Goal: Task Accomplishment & Management: Manage account settings

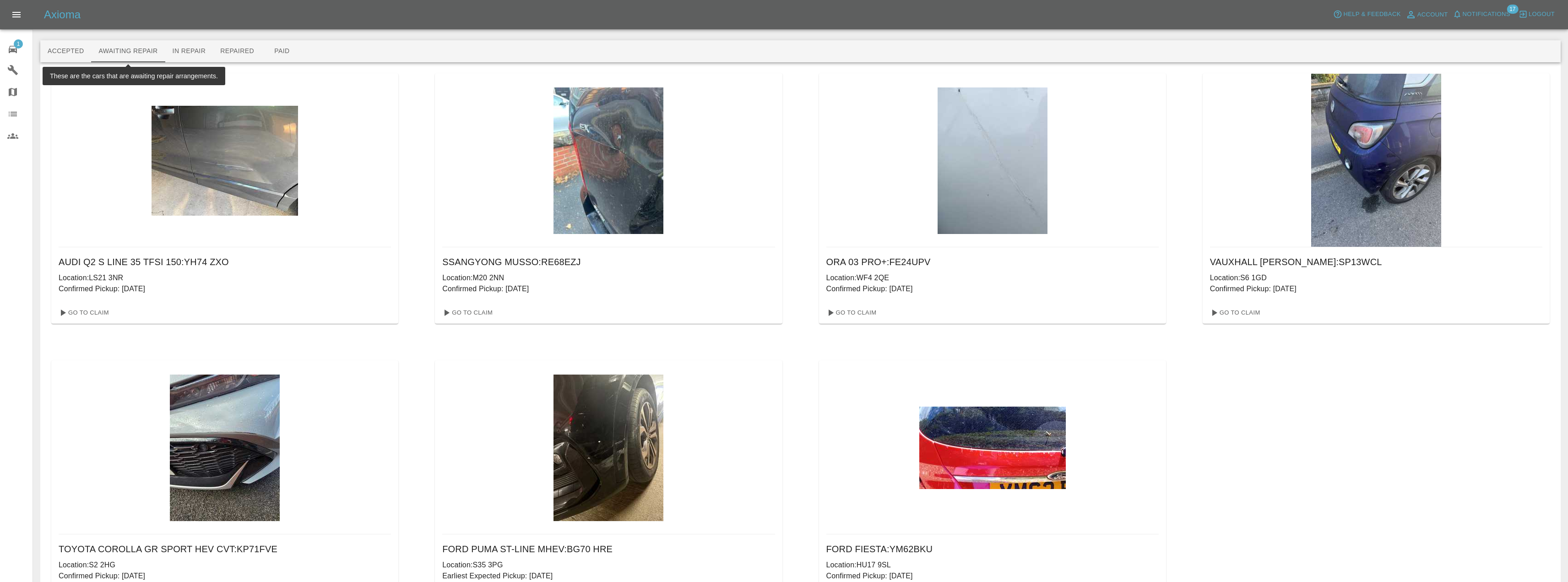
scroll to position [76, 0]
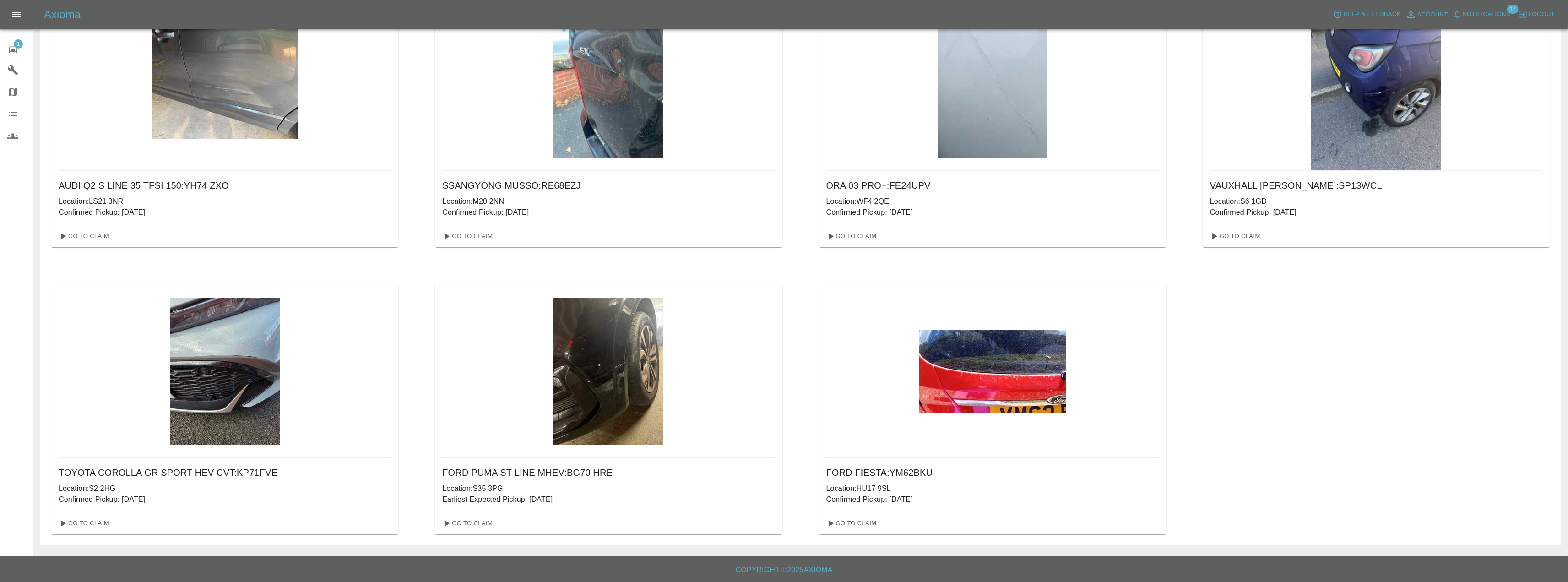
click at [9, 42] on div "1" at bounding box center [20, 48] width 26 height 13
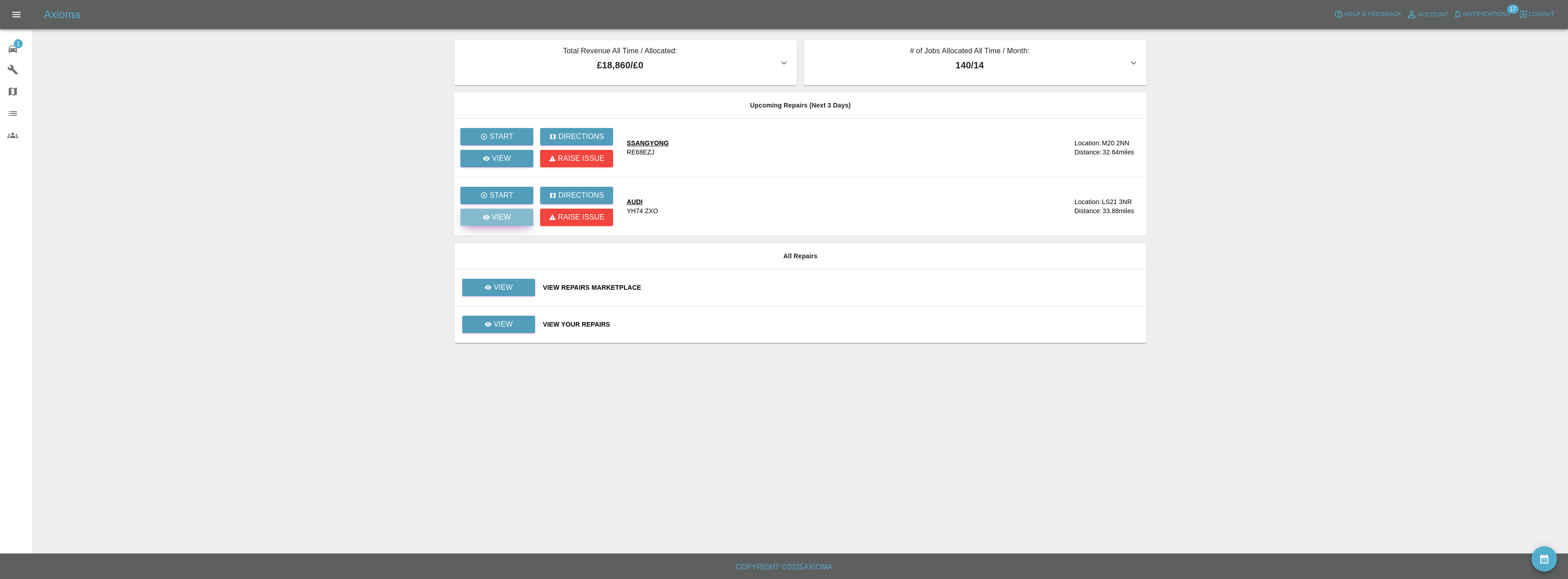
click at [486, 217] on icon at bounding box center [486, 217] width 7 height 7
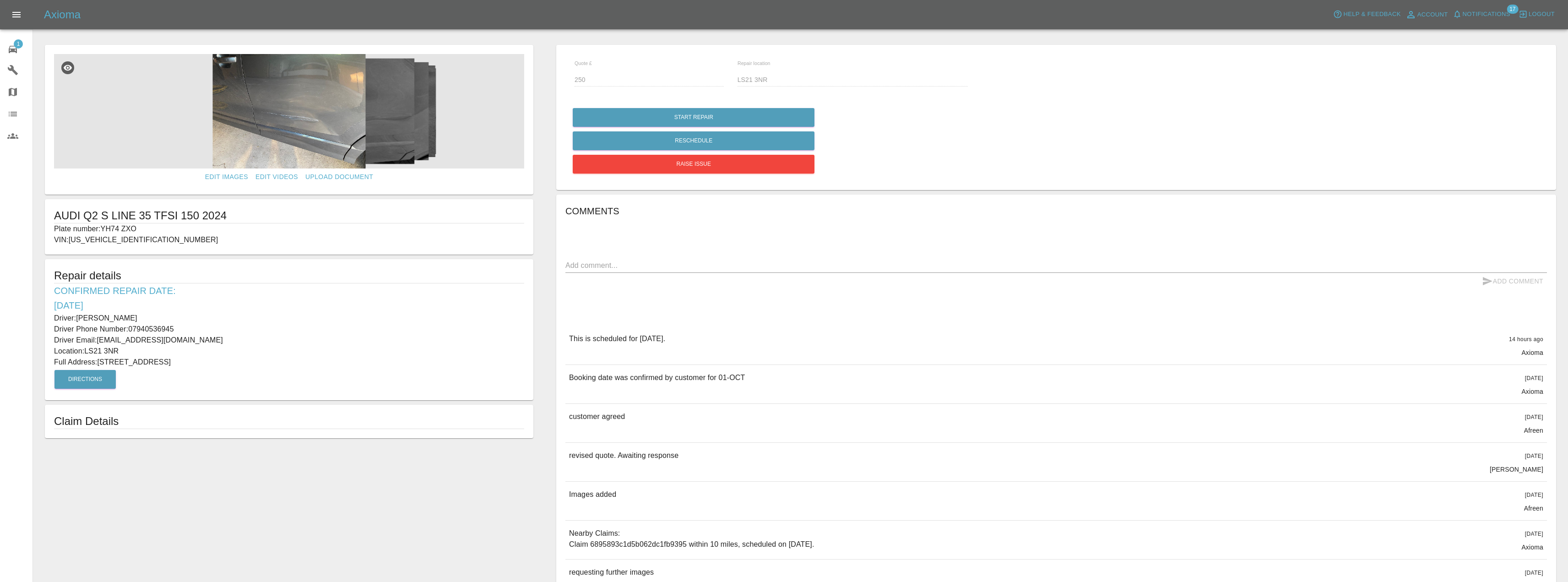
click at [273, 128] on img at bounding box center [289, 111] width 470 height 114
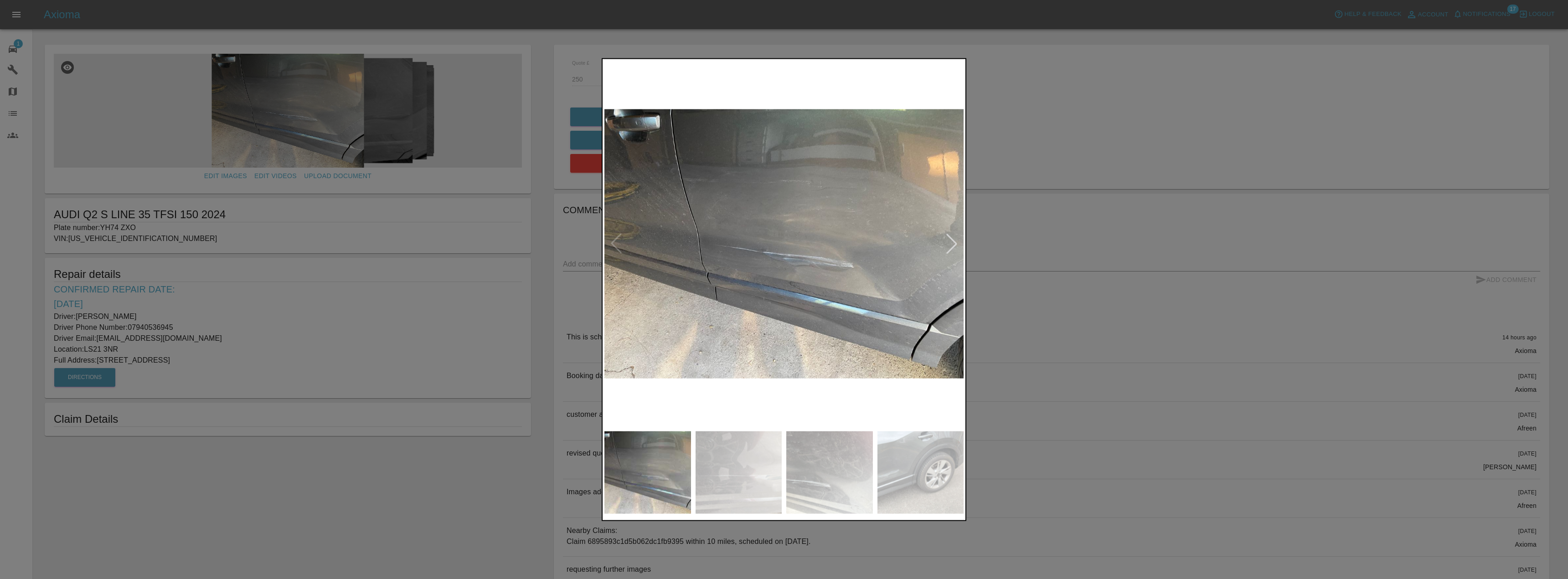
click at [701, 485] on img at bounding box center [739, 473] width 86 height 83
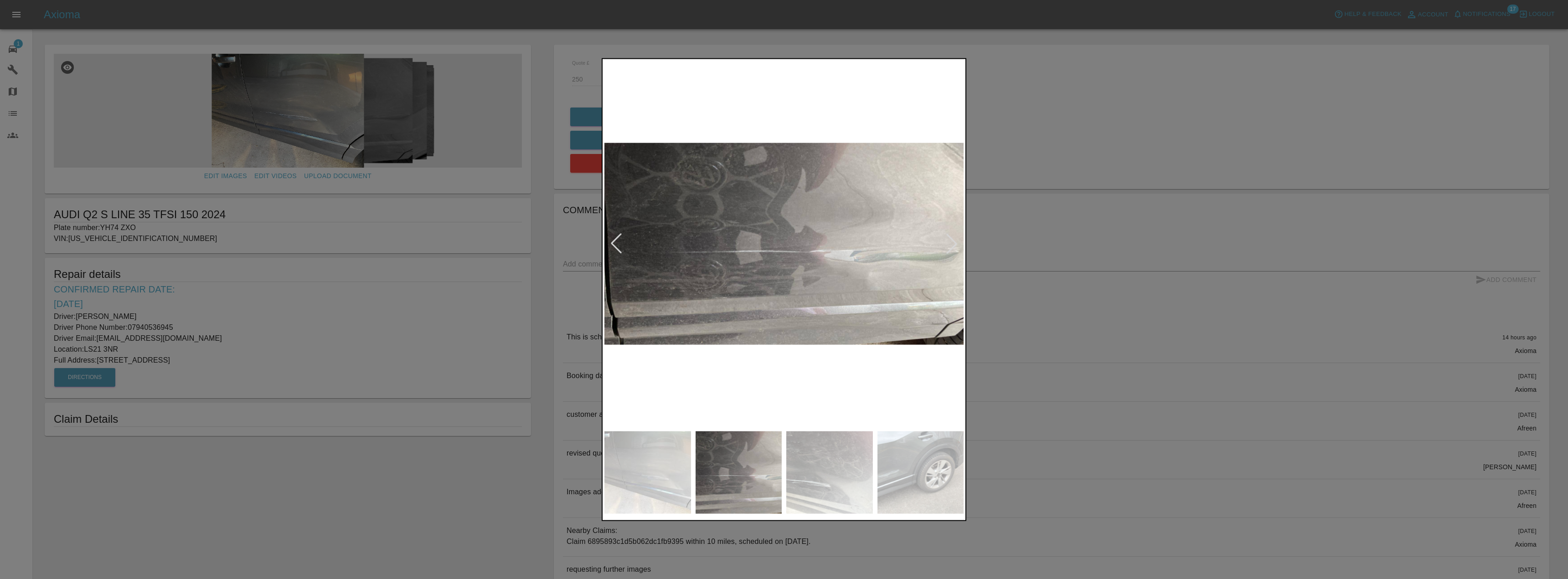
click at [811, 471] on img at bounding box center [830, 473] width 86 height 83
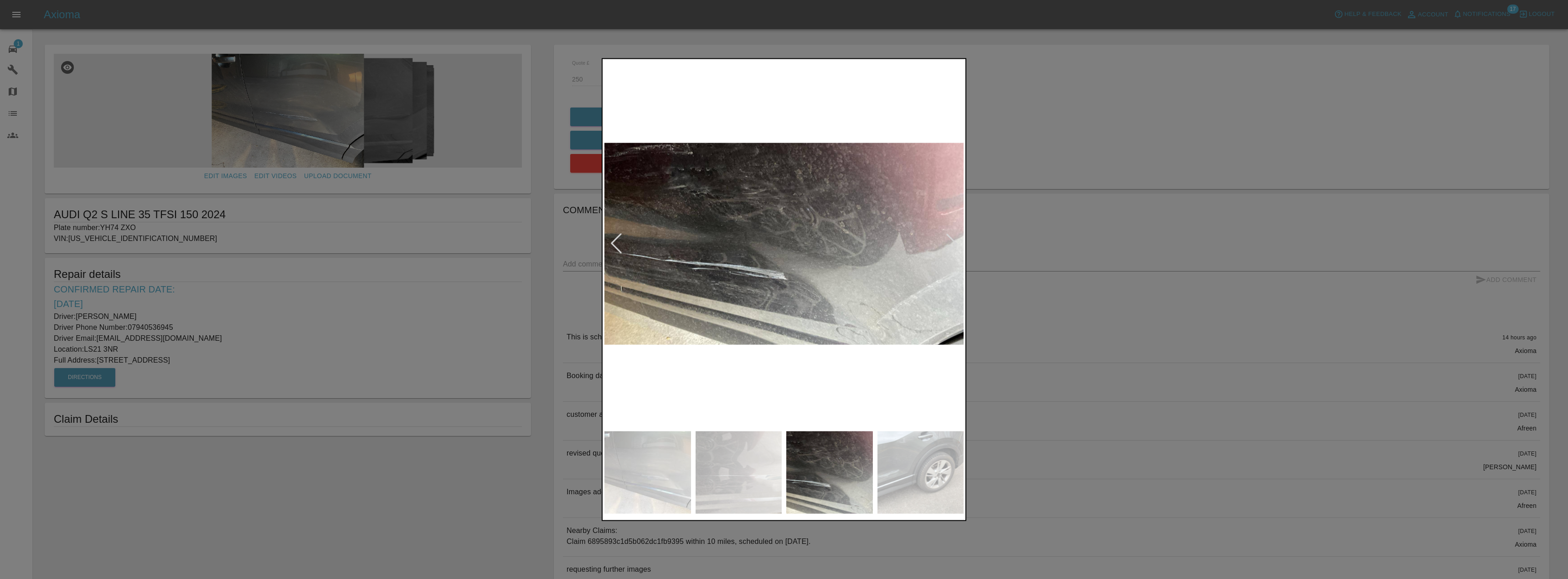
click at [925, 471] on img at bounding box center [921, 473] width 86 height 83
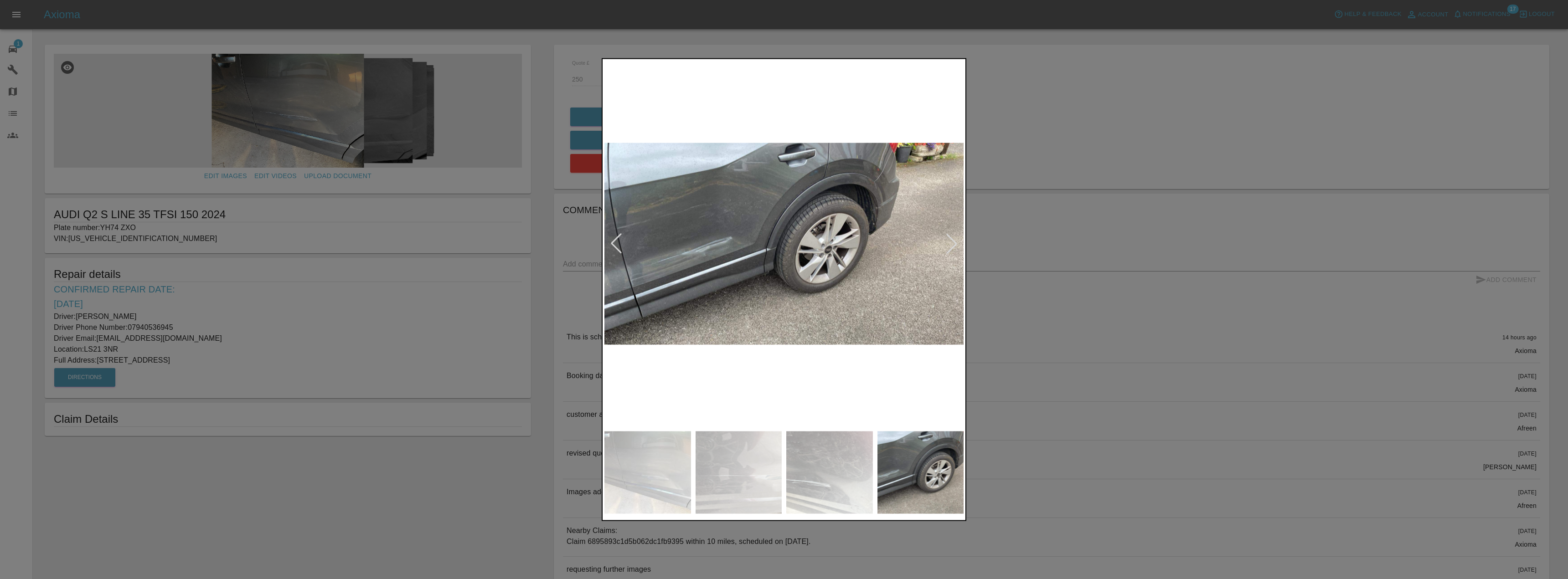
click at [439, 388] on div at bounding box center [784, 290] width 1568 height 579
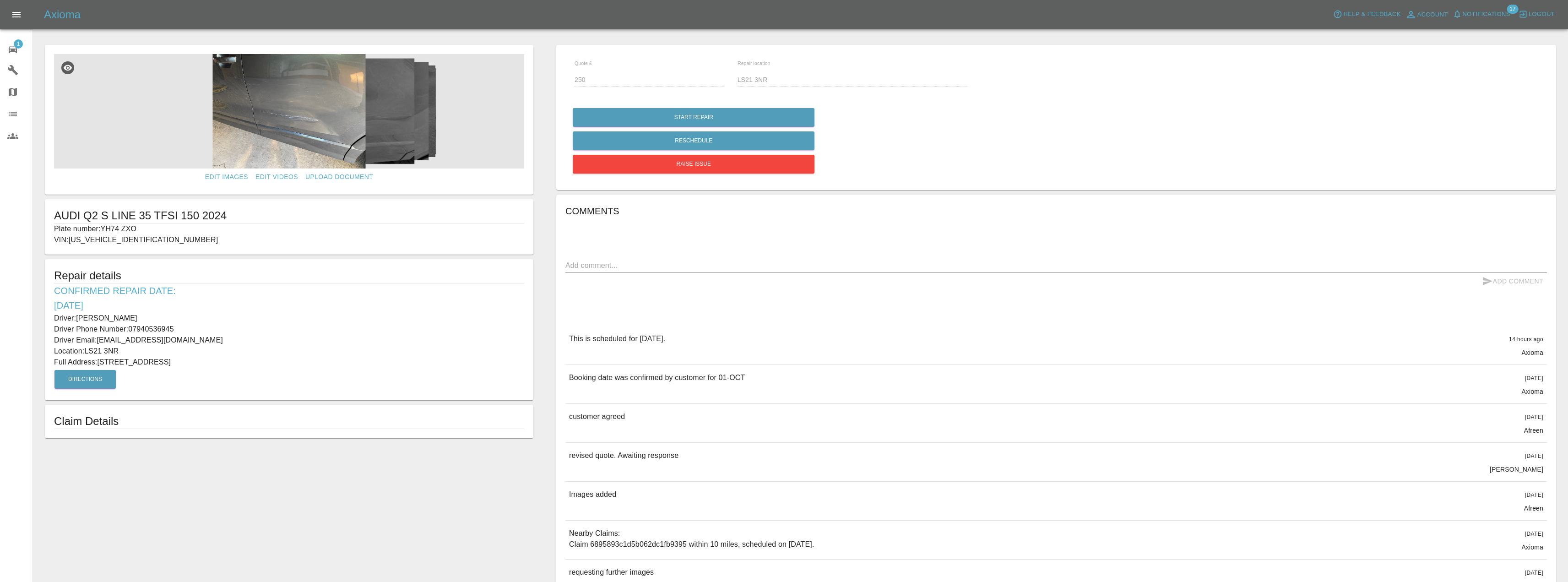
click at [15, 44] on span "1" at bounding box center [18, 43] width 9 height 9
